Goal: Information Seeking & Learning: Learn about a topic

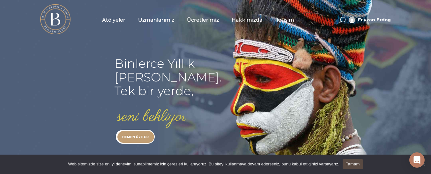
click at [166, 23] on span "Uzmanlarımız" at bounding box center [156, 19] width 36 height 7
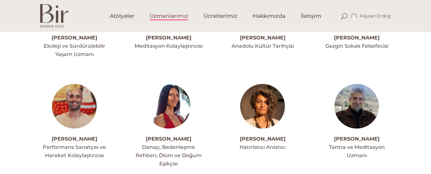
scroll to position [140, 0]
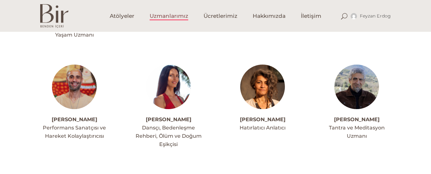
click at [171, 91] on img at bounding box center [168, 87] width 45 height 45
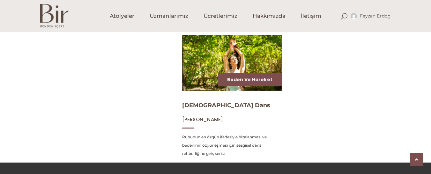
scroll to position [306, 0]
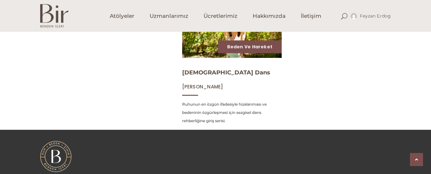
click at [197, 43] on img at bounding box center [231, 30] width 103 height 58
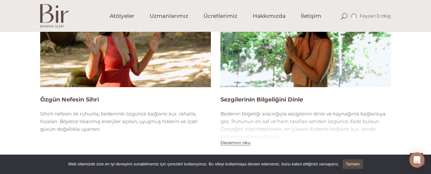
scroll to position [459, 0]
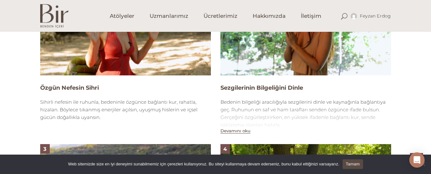
click at [131, 56] on img at bounding box center [125, 28] width 170 height 96
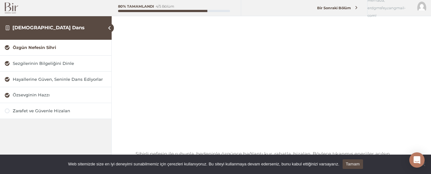
scroll to position [81, 0]
